Goal: Check status: Check status

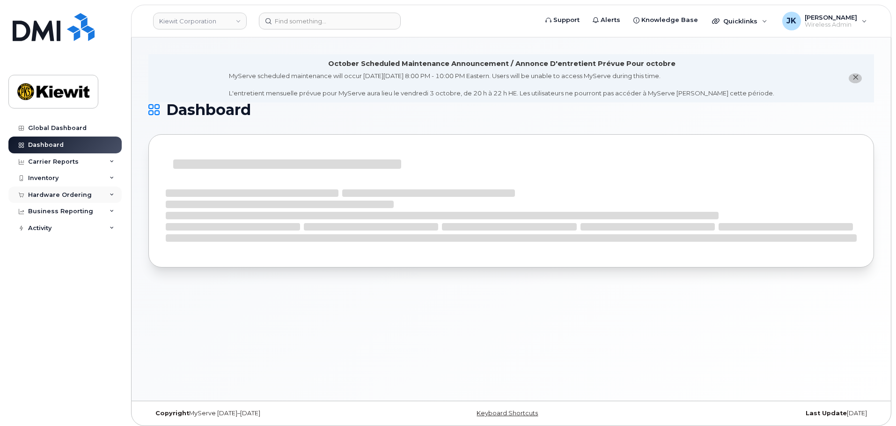
click at [86, 191] on div "Hardware Ordering" at bounding box center [60, 194] width 64 height 7
click at [87, 230] on link "Orders" at bounding box center [73, 230] width 97 height 18
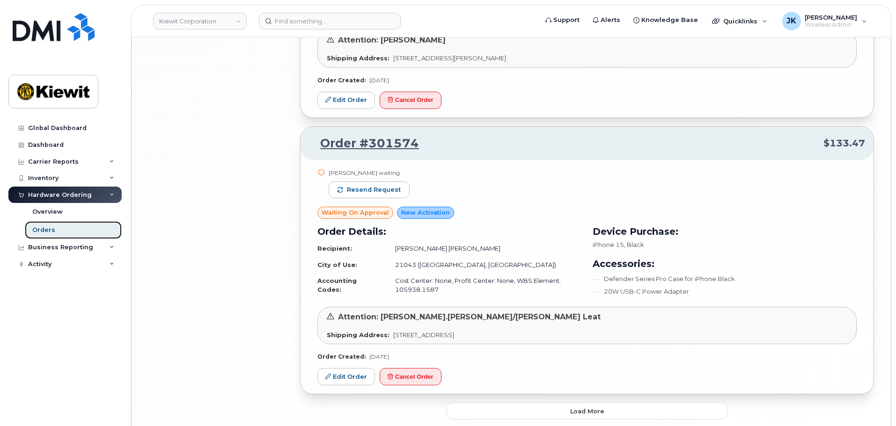
scroll to position [1950, 0]
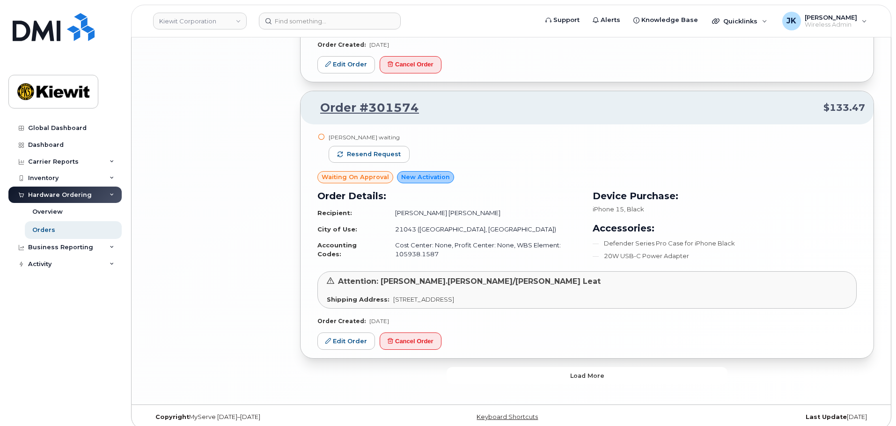
click at [615, 367] on button "Load more" at bounding box center [586, 375] width 281 height 17
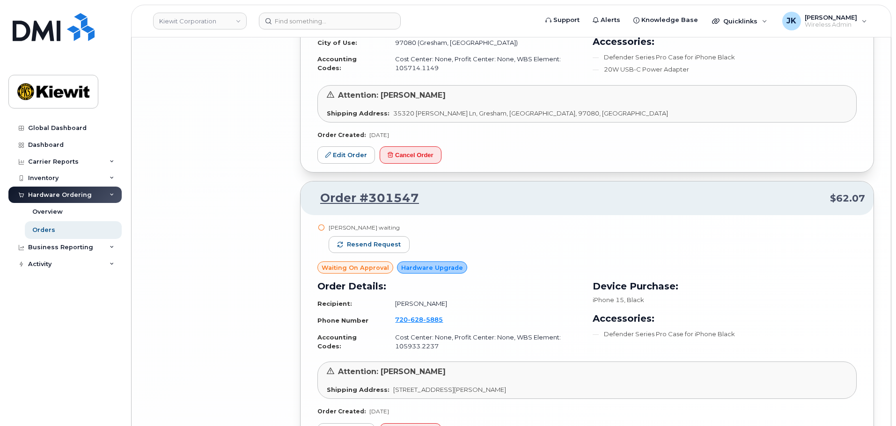
scroll to position [4150, 0]
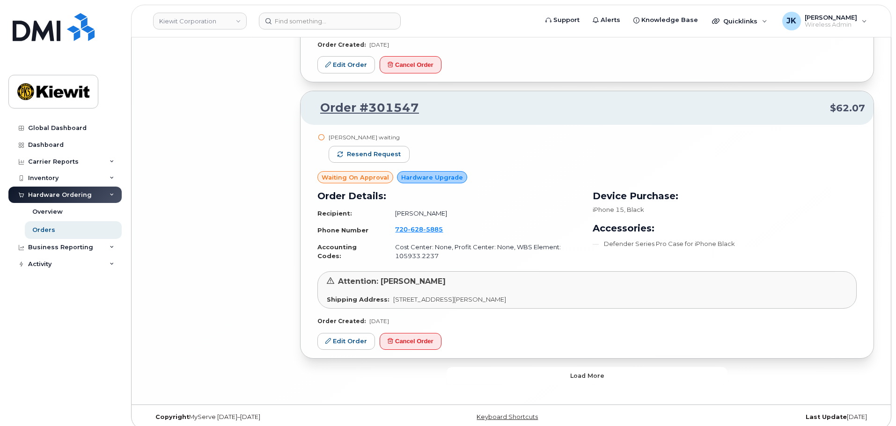
click at [571, 372] on span "Load more" at bounding box center [587, 376] width 34 height 9
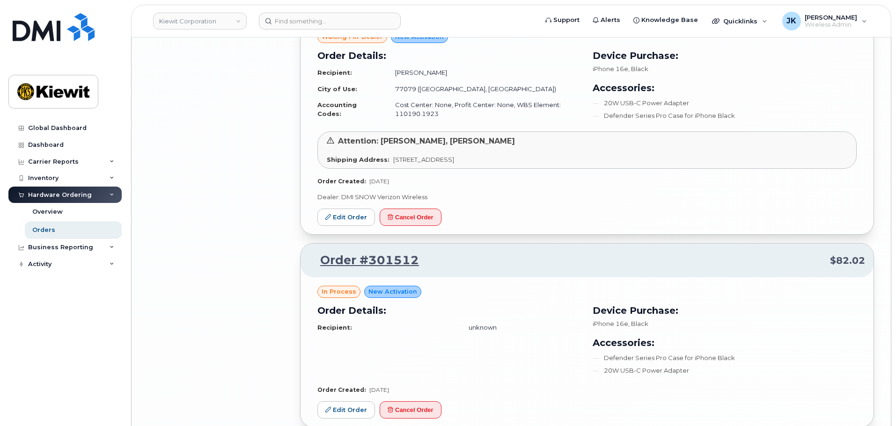
scroll to position [5086, 0]
click at [63, 232] on link "Orders" at bounding box center [73, 230] width 97 height 18
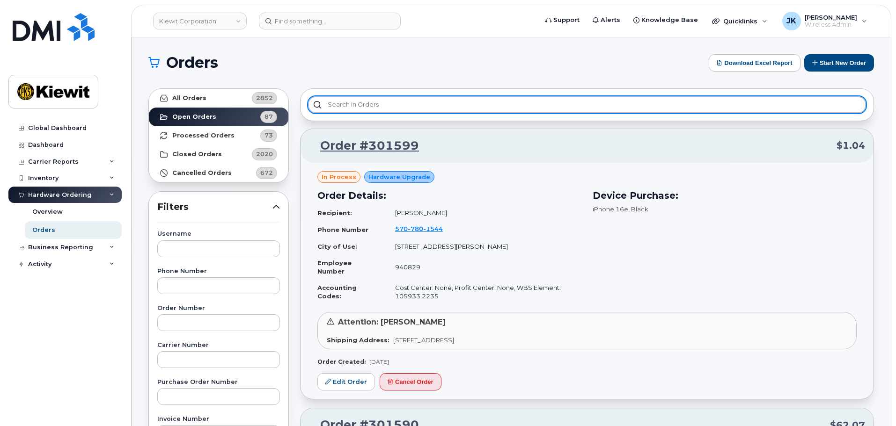
click at [320, 103] on input "text" at bounding box center [587, 104] width 558 height 17
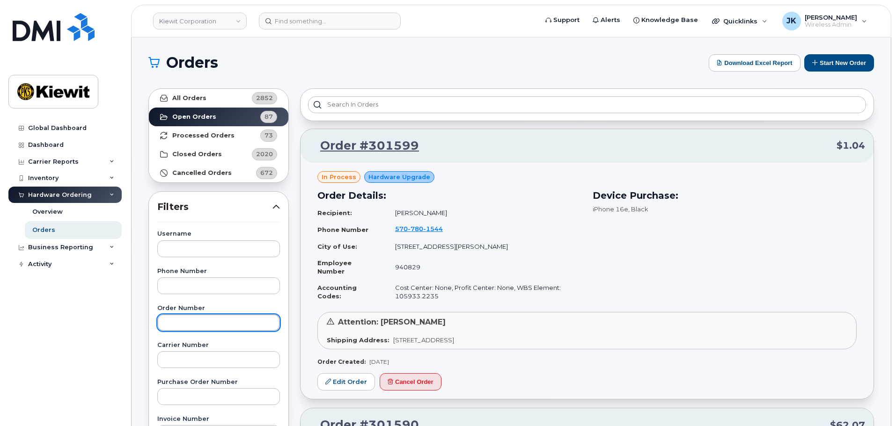
click at [202, 318] on input "text" at bounding box center [218, 323] width 123 height 17
type input "301530"
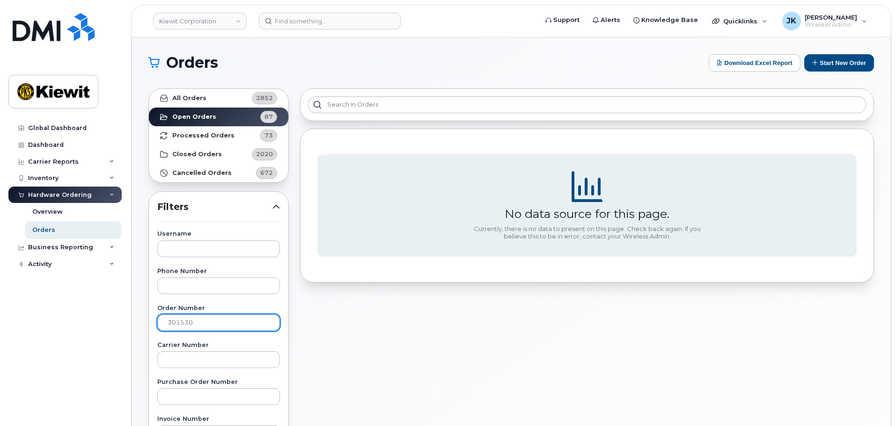
drag, startPoint x: 201, startPoint y: 329, endPoint x: 65, endPoint y: 323, distance: 136.3
click at [132, 323] on div "Kiewit Corporation Support Alerts Knowledge Base Quicklinks Suspend / Cancel De…" at bounding box center [511, 394] width 759 height 714
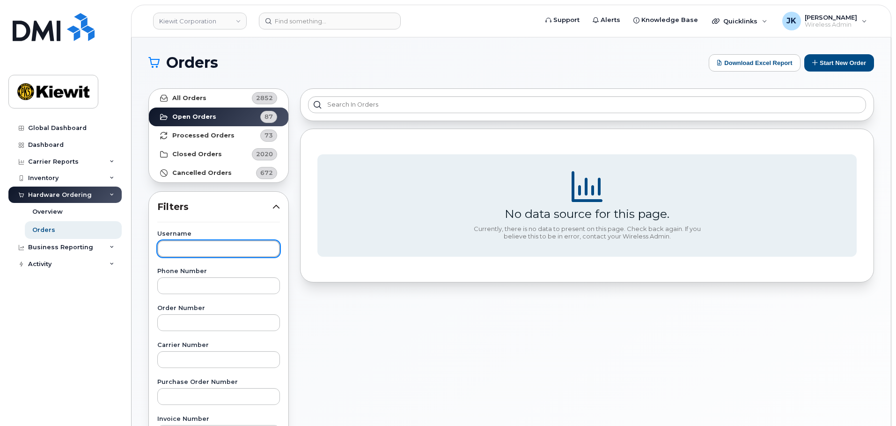
click at [170, 250] on input "text" at bounding box center [218, 249] width 123 height 17
type input "g"
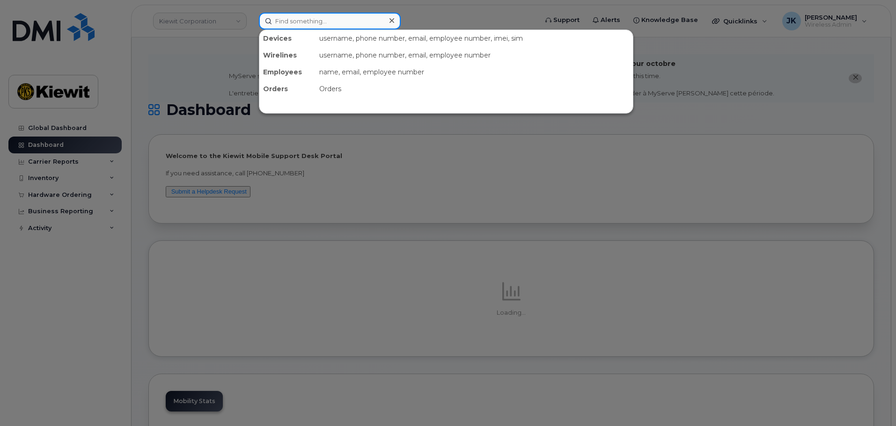
click at [278, 20] on input at bounding box center [330, 21] width 142 height 17
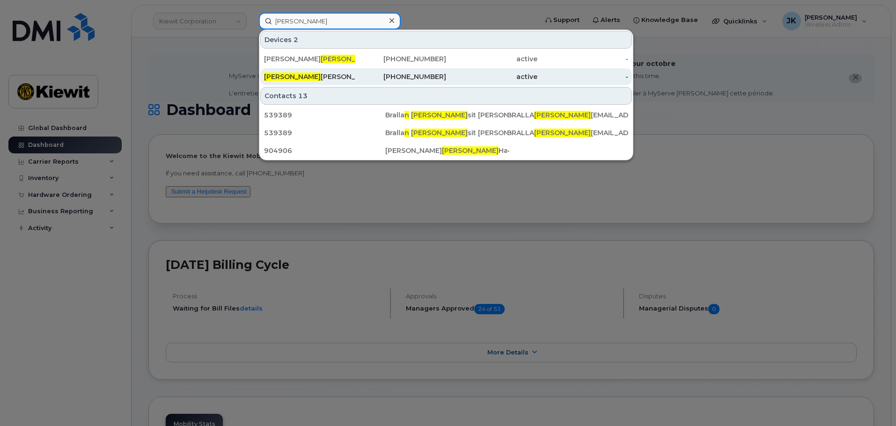
type input "nelia"
click at [427, 75] on div "778-378-9751" at bounding box center [400, 76] width 91 height 9
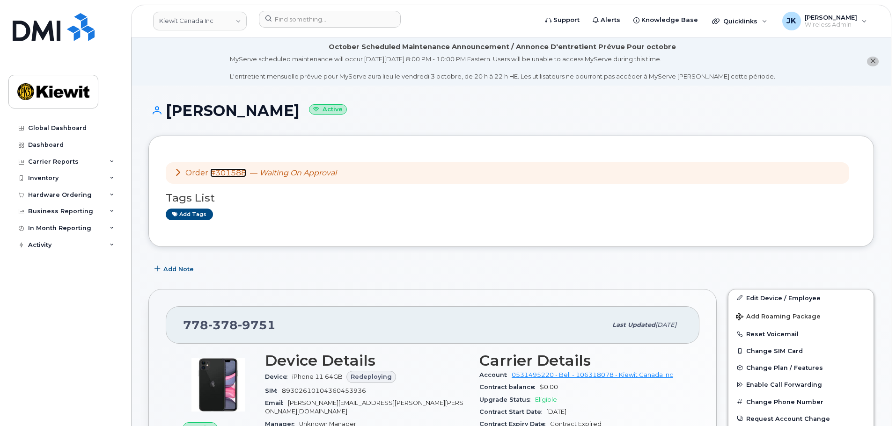
click at [233, 174] on link "#301588" at bounding box center [228, 172] width 36 height 9
drag, startPoint x: 256, startPoint y: 223, endPoint x: 251, endPoint y: 208, distance: 16.1
click at [256, 222] on div "Order #301588 — Waiting On Approval Tags List Add tags" at bounding box center [511, 191] width 691 height 77
click at [234, 170] on link "#301588" at bounding box center [228, 172] width 36 height 9
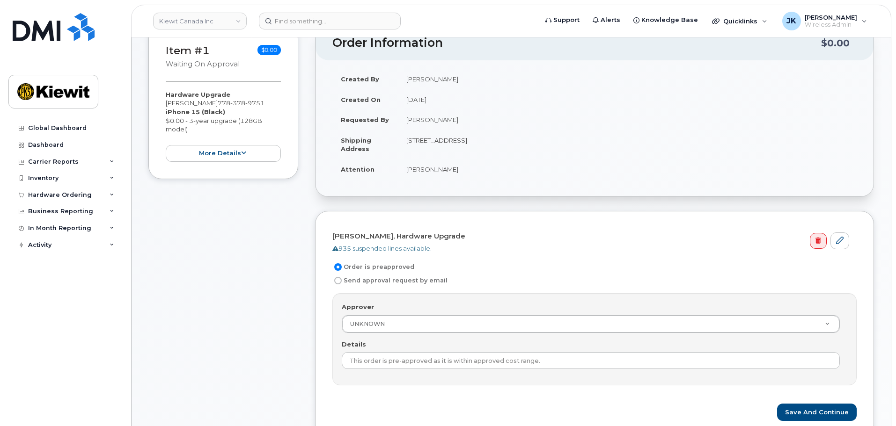
scroll to position [187, 0]
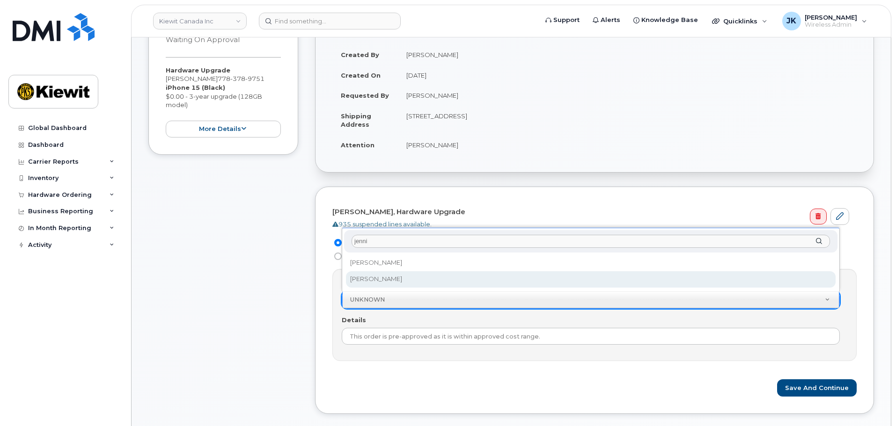
type input "jenni"
select select "1034592"
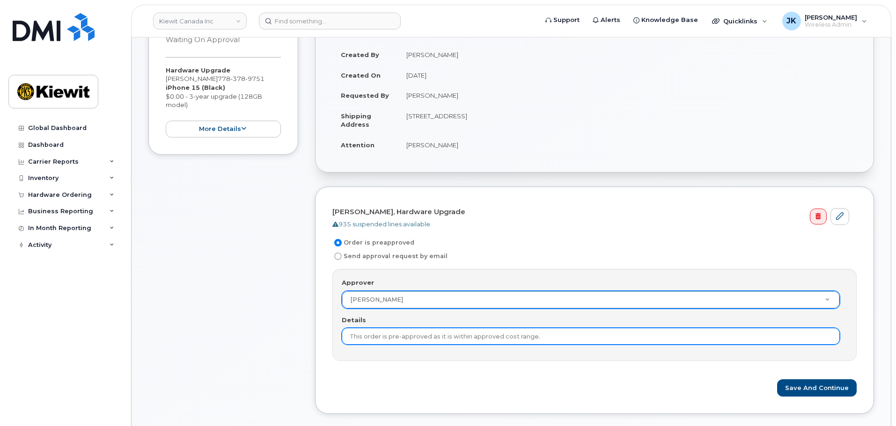
click at [410, 337] on input "This order is pre-approved as it is within approved cost range." at bounding box center [591, 336] width 498 height 17
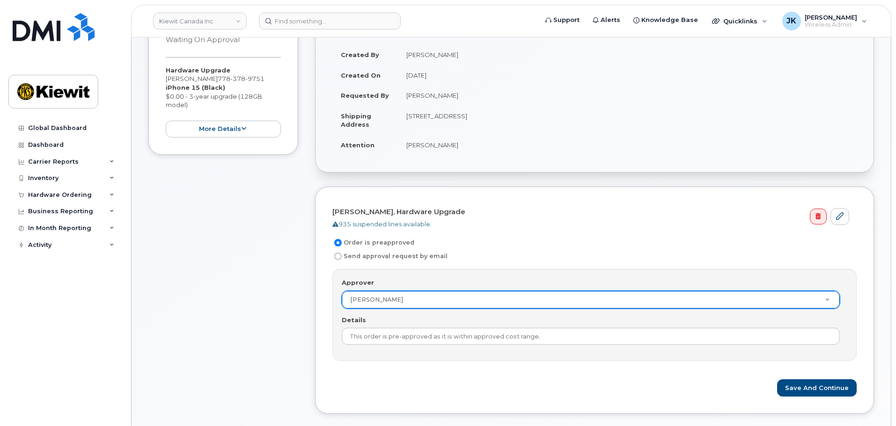
click at [459, 369] on form "Nelia Esguerra, Hardware Upgrade 935 suspended lines available. Order is preapp…" at bounding box center [594, 300] width 524 height 193
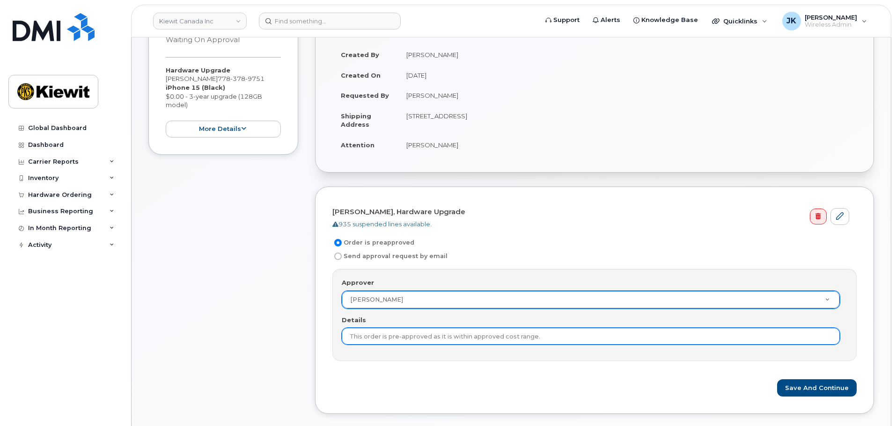
click at [550, 337] on input "This order is pre-approved as it is within approved cost range." at bounding box center [591, 336] width 498 height 17
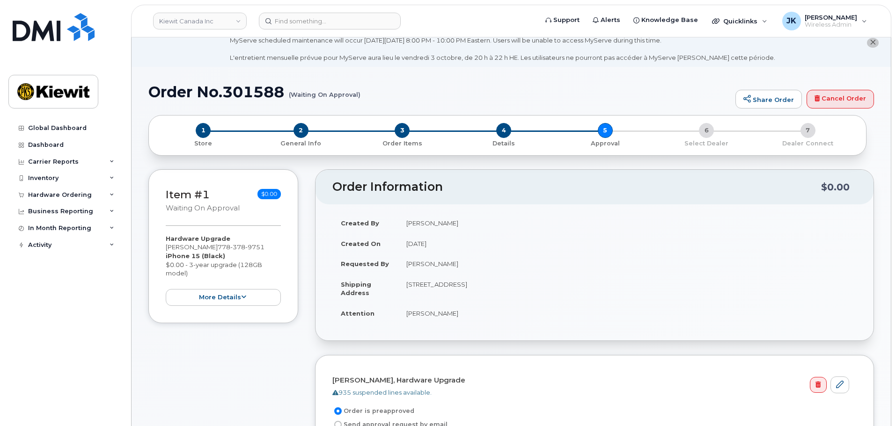
scroll to position [0, 0]
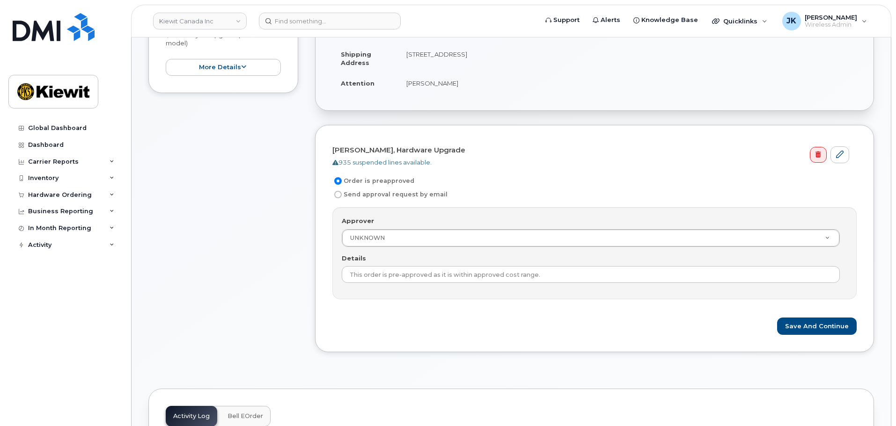
scroll to position [234, 0]
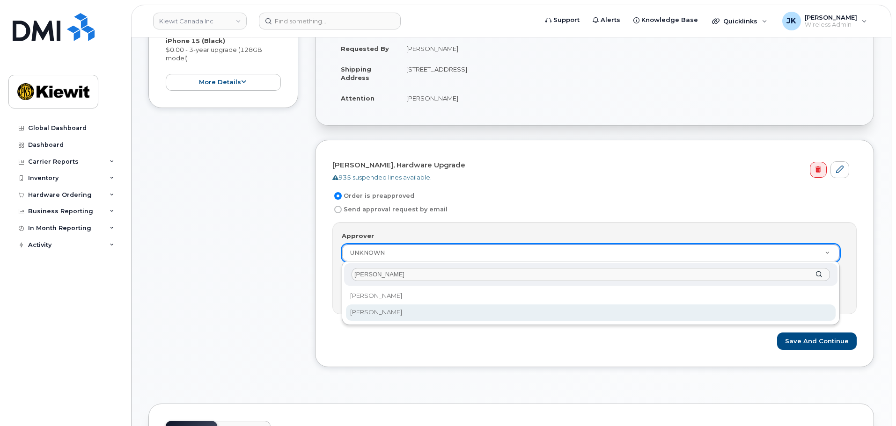
type input "[PERSON_NAME]"
select select "1034592"
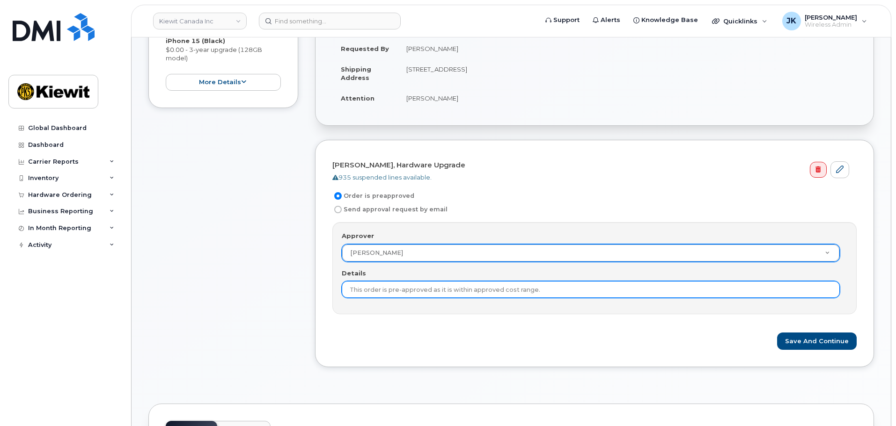
click at [404, 286] on input "This order is pre-approved as it is within approved cost range." at bounding box center [591, 289] width 498 height 17
drag, startPoint x: 570, startPoint y: 288, endPoint x: 209, endPoint y: 261, distance: 362.4
click at [209, 261] on div "Item #1 Waiting On Approval $0.00 Hardware Upgrade Nelia Esguerra 778 378 9751 …" at bounding box center [510, 167] width 725 height 427
type input "Additional approval not needed."
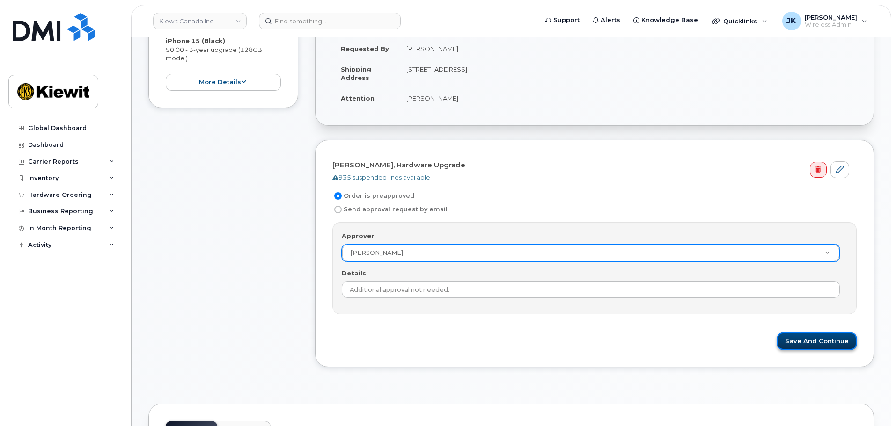
click at [814, 342] on button "Save and Continue" at bounding box center [817, 341] width 80 height 17
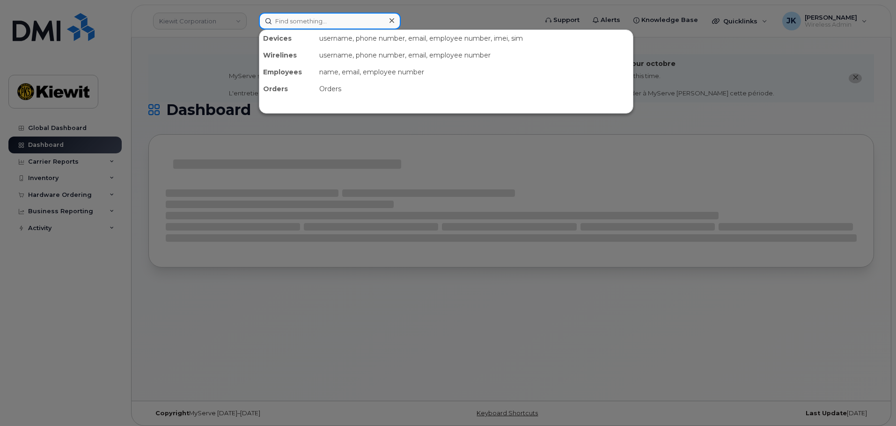
click at [298, 22] on input at bounding box center [330, 21] width 142 height 17
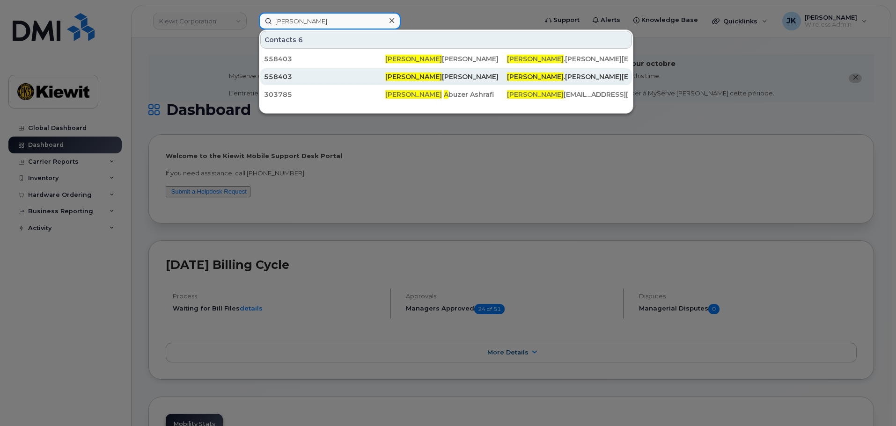
type input "[PERSON_NAME]"
click at [413, 74] on div "[PERSON_NAME] [PERSON_NAME]" at bounding box center [445, 76] width 121 height 9
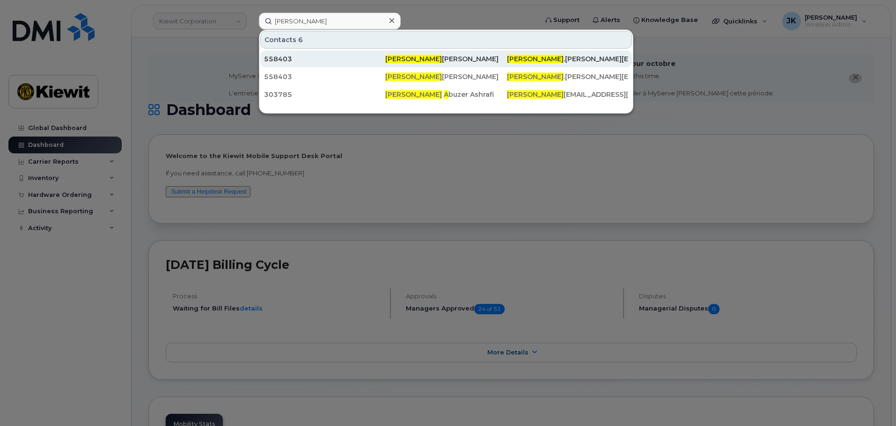
click at [415, 60] on div "Syeda Afshan Naqvi" at bounding box center [445, 58] width 121 height 9
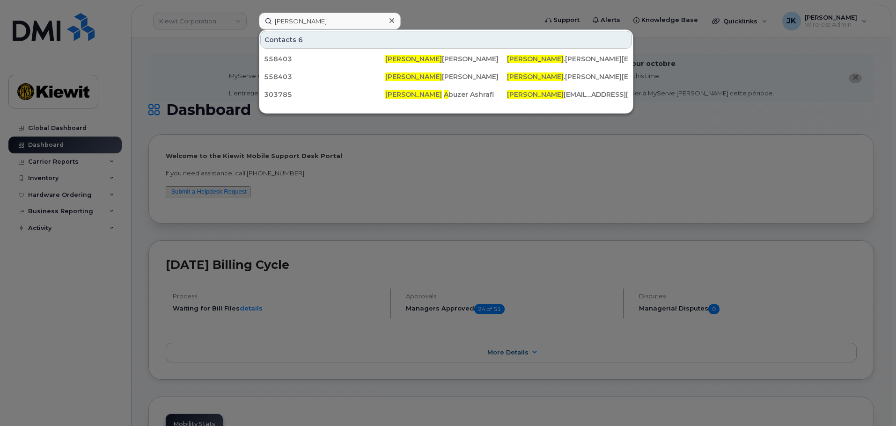
click at [158, 69] on div at bounding box center [448, 213] width 896 height 426
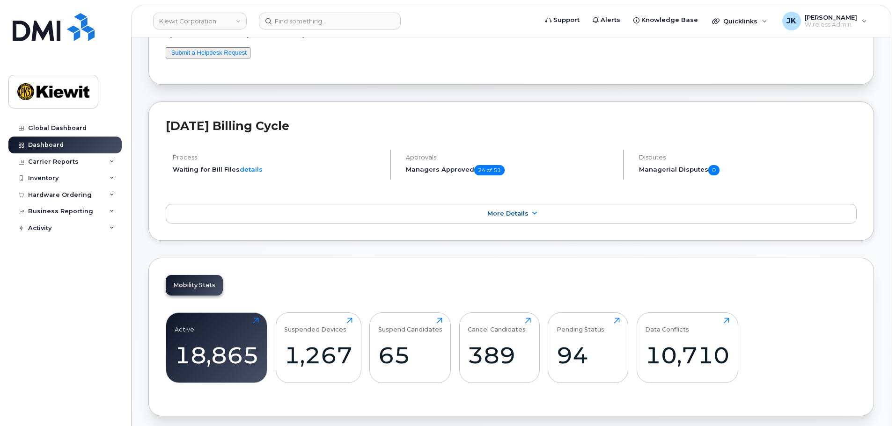
scroll to position [234, 0]
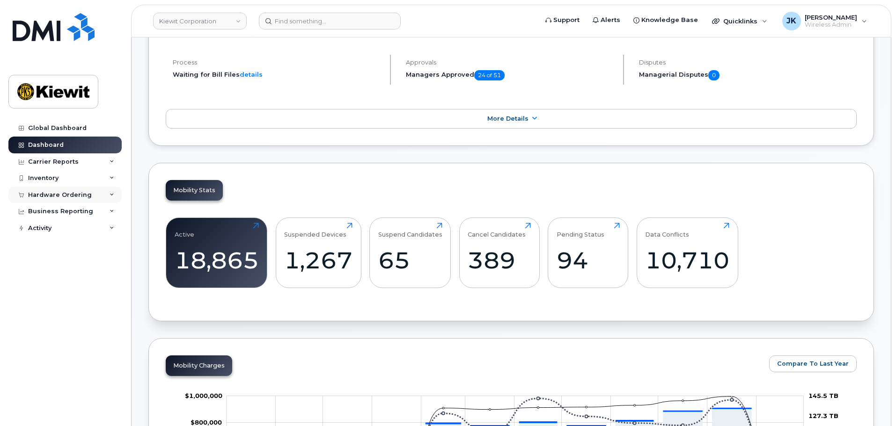
click at [60, 196] on div "Hardware Ordering" at bounding box center [60, 194] width 64 height 7
click at [65, 228] on link "Orders" at bounding box center [73, 230] width 97 height 18
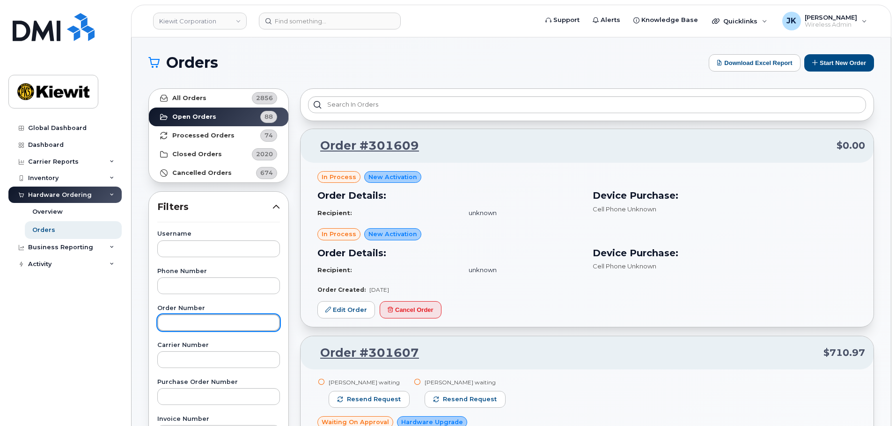
click at [222, 319] on input "text" at bounding box center [218, 323] width 123 height 17
type input "301592"
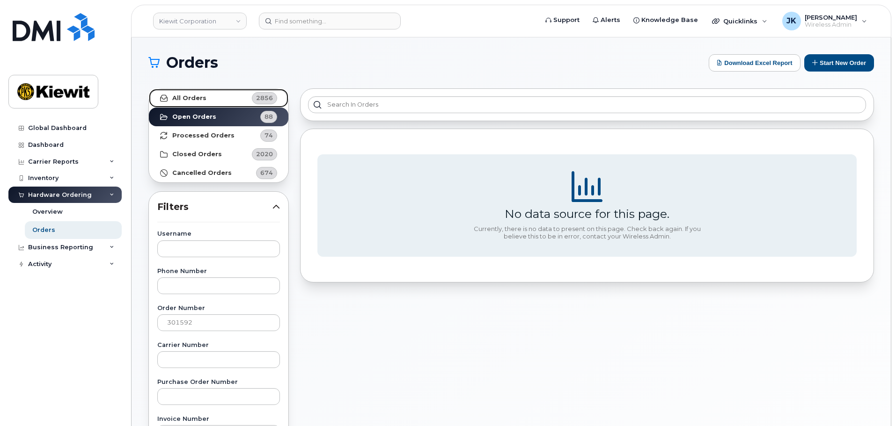
click at [222, 98] on link "All Orders 2856" at bounding box center [218, 98] width 139 height 19
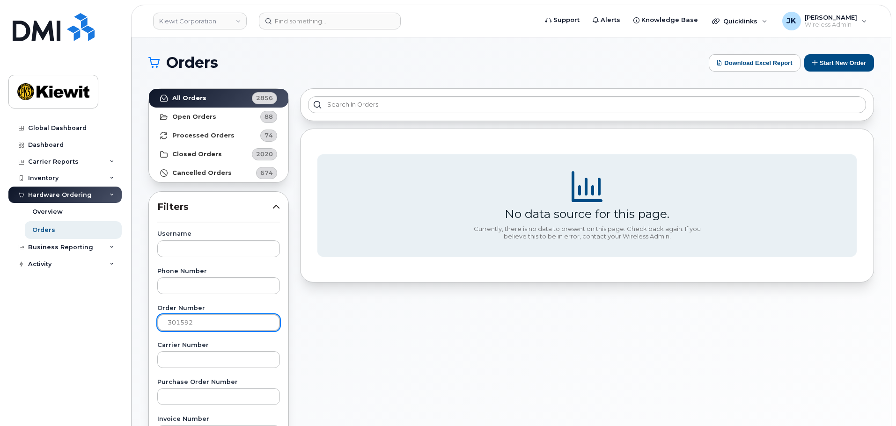
click at [211, 326] on input "301592" at bounding box center [218, 323] width 123 height 17
drag, startPoint x: 210, startPoint y: 324, endPoint x: 99, endPoint y: 323, distance: 111.4
click at [132, 324] on div "Kiewit Corporation Support Alerts Knowledge Base Quicklinks Suspend / Cancel De…" at bounding box center [511, 394] width 759 height 714
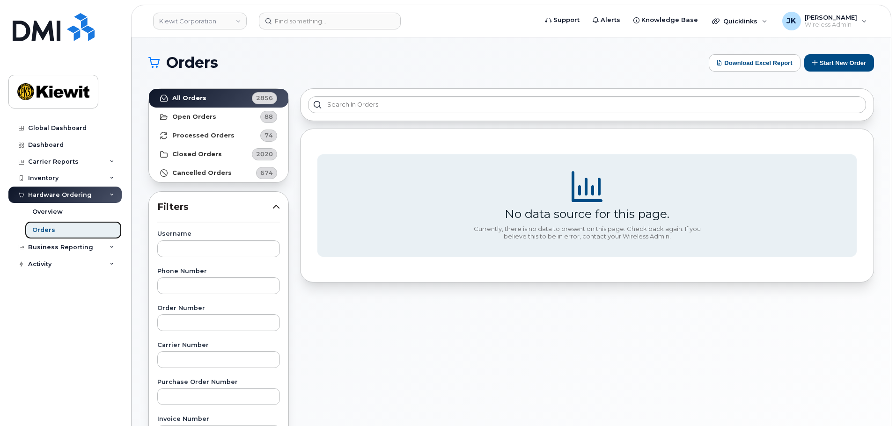
click at [49, 231] on div "Orders" at bounding box center [43, 230] width 23 height 8
click at [56, 184] on div "Inventory" at bounding box center [64, 178] width 113 height 17
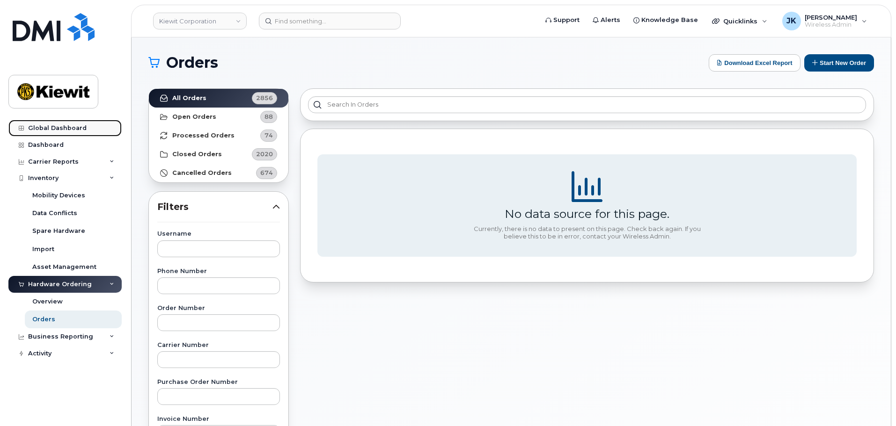
click at [56, 132] on div "Global Dashboard" at bounding box center [57, 127] width 59 height 7
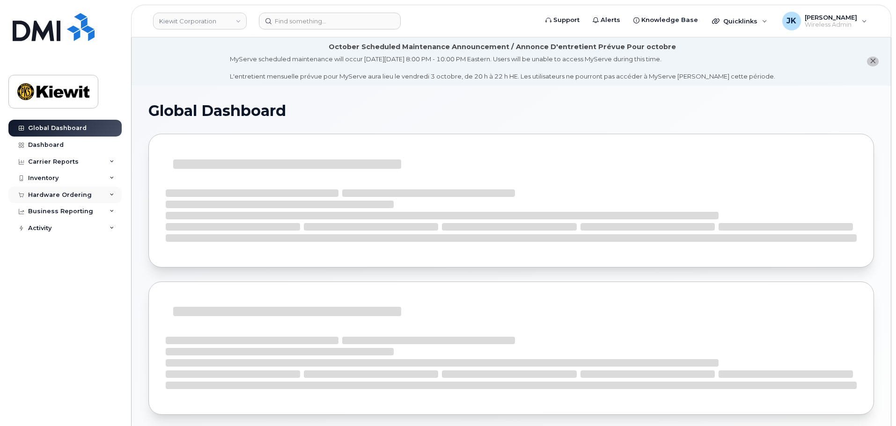
click at [66, 196] on div "Hardware Ordering" at bounding box center [60, 194] width 64 height 7
click at [59, 230] on link "Orders" at bounding box center [73, 230] width 97 height 18
